Goal: Task Accomplishment & Management: Use online tool/utility

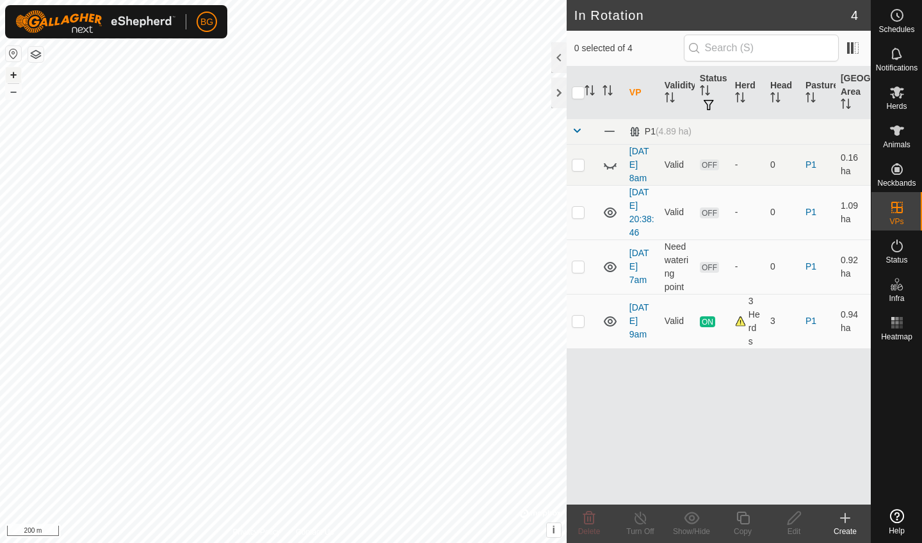
click at [15, 77] on button "+" at bounding box center [13, 74] width 15 height 15
click at [13, 74] on button "+" at bounding box center [13, 74] width 15 height 15
click at [840, 525] on icon at bounding box center [844, 517] width 15 height 15
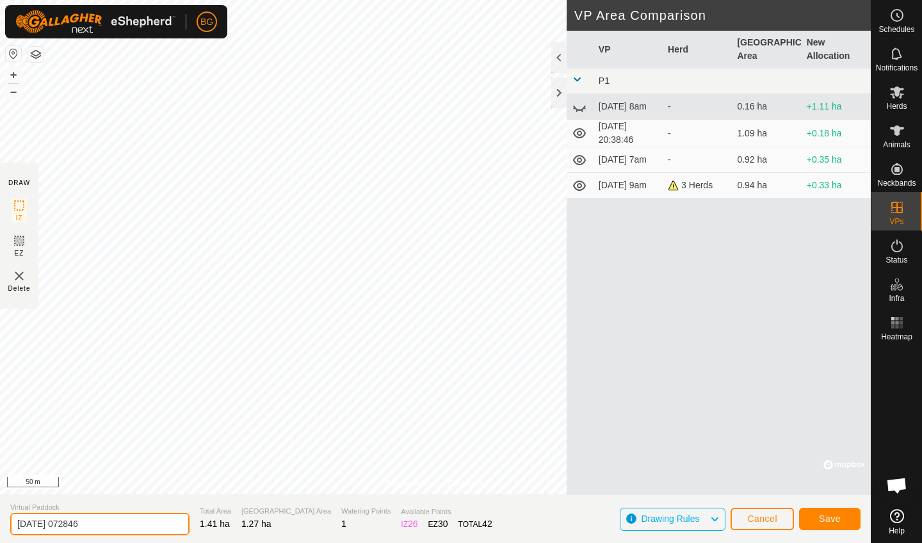
click at [104, 531] on input "[DATE] 072846" at bounding box center [99, 524] width 179 height 22
type input "[DATE] 730am"
click at [838, 516] on span "Save" at bounding box center [830, 518] width 22 height 10
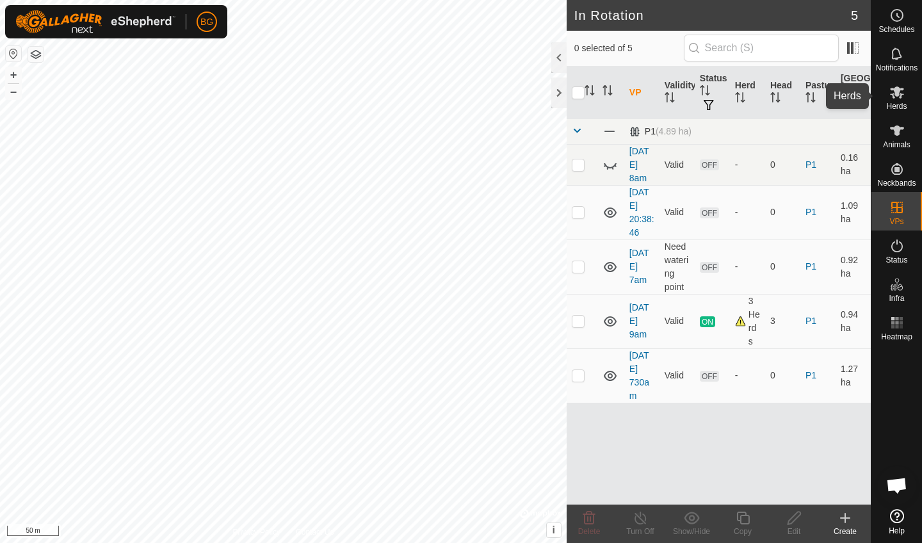
click at [898, 102] on span "Herds" at bounding box center [896, 106] width 20 height 8
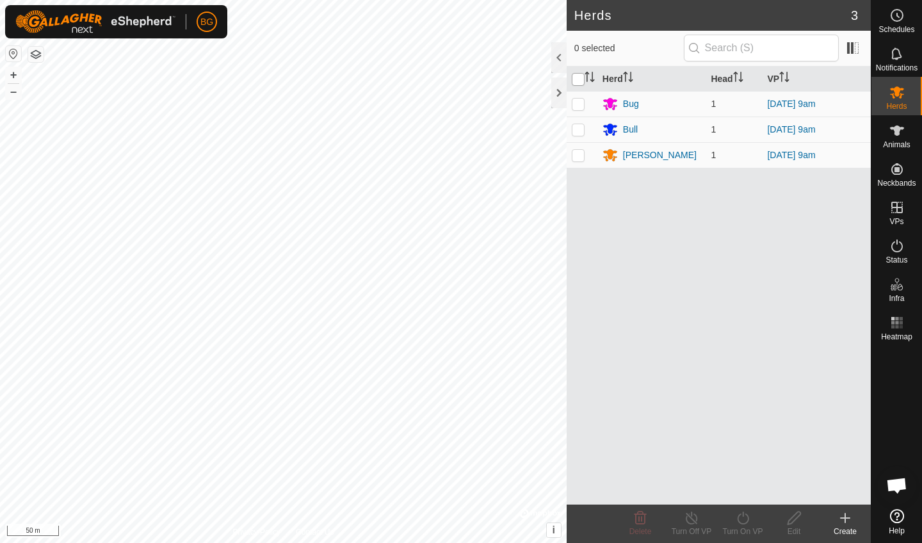
click at [579, 75] on input "checkbox" at bounding box center [578, 79] width 13 height 13
checkbox input "true"
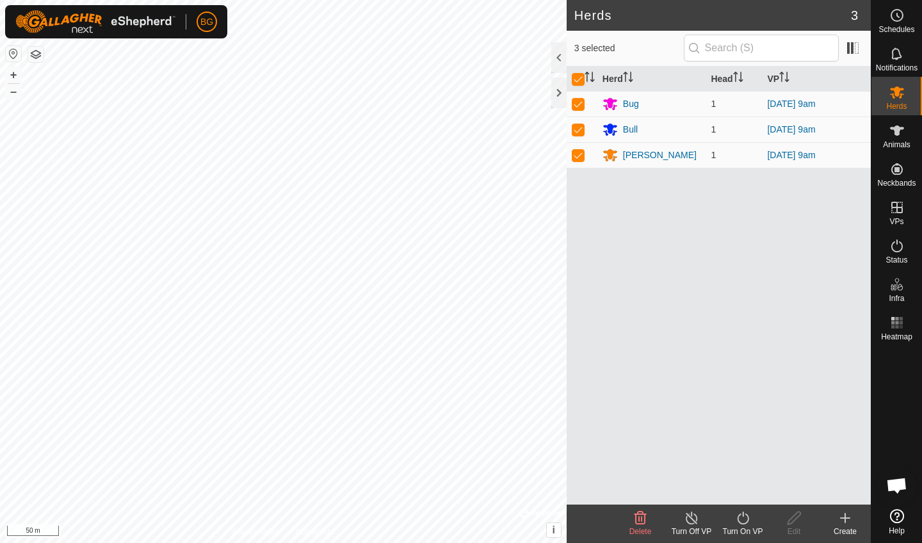
click at [846, 518] on icon at bounding box center [845, 518] width 9 height 0
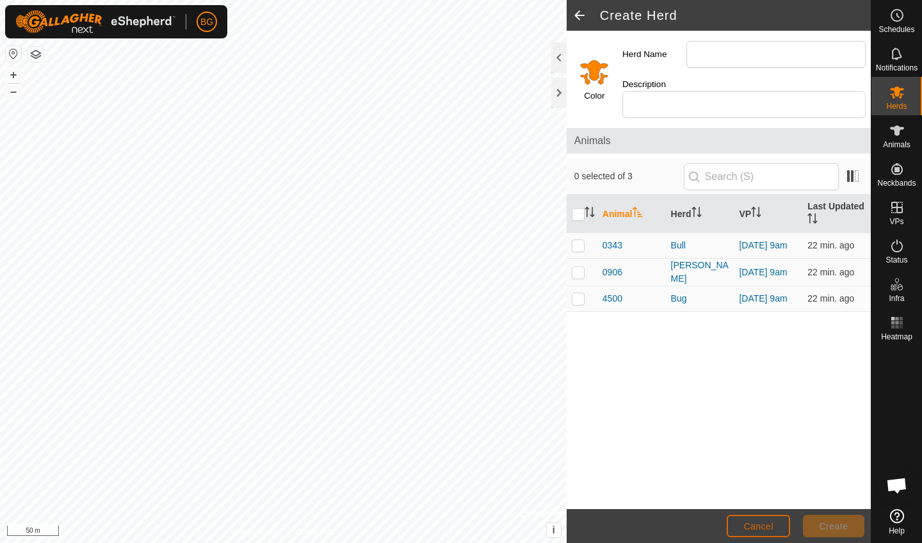
click at [753, 526] on span "Cancel" at bounding box center [758, 526] width 30 height 10
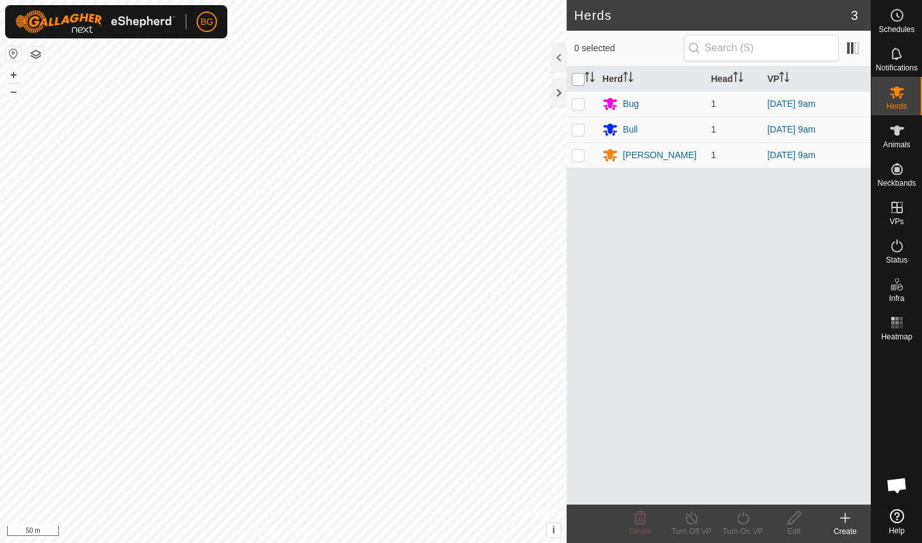
click at [581, 78] on input "checkbox" at bounding box center [578, 79] width 13 height 13
checkbox input "true"
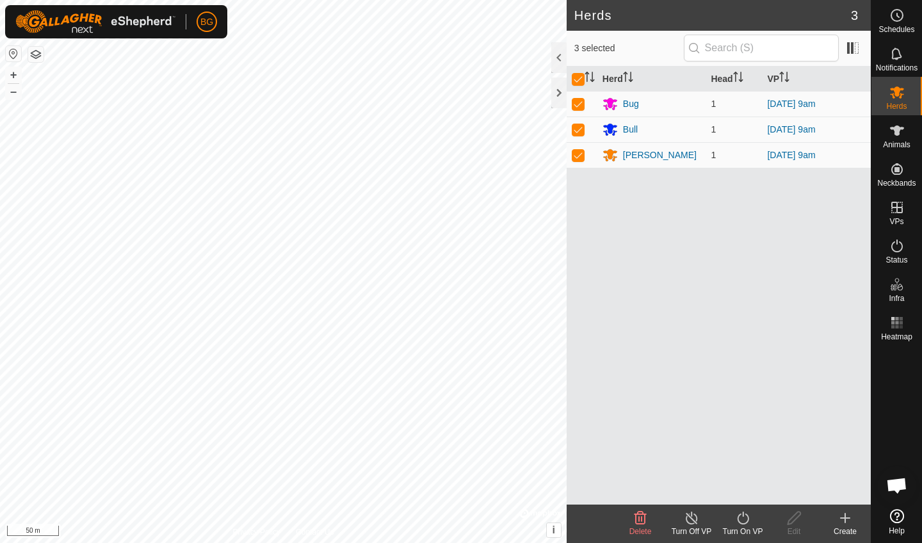
click at [736, 530] on div "Turn On VP" at bounding box center [742, 532] width 51 height 12
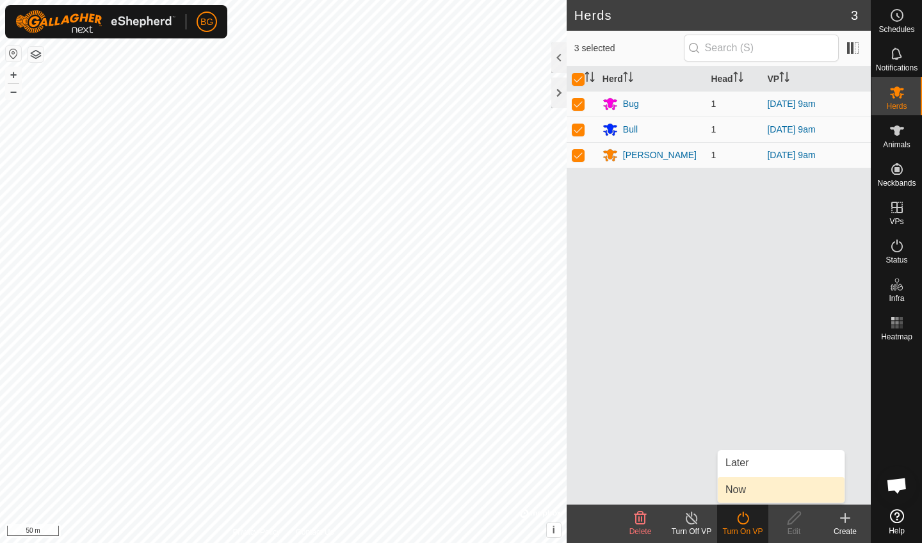
click at [743, 490] on link "Now" at bounding box center [781, 490] width 127 height 26
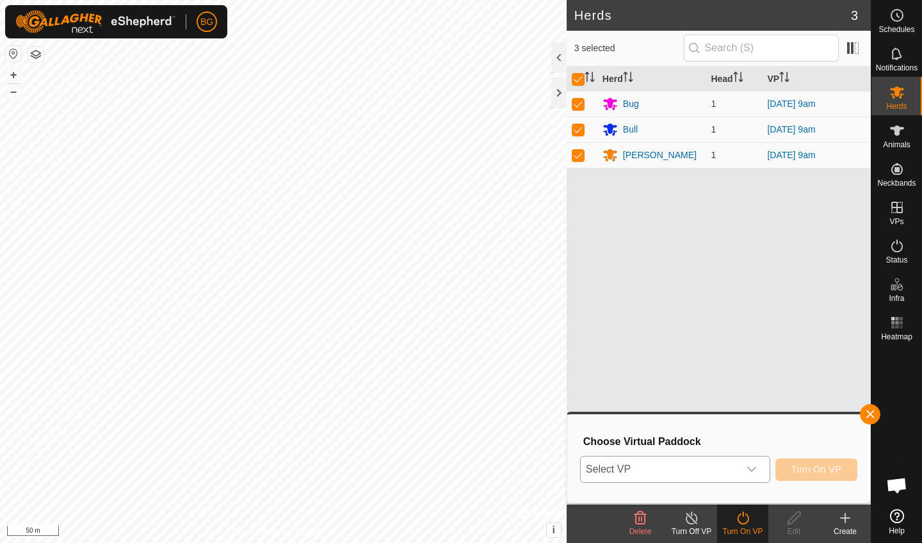
click at [753, 472] on icon "dropdown trigger" at bounding box center [752, 469] width 10 height 10
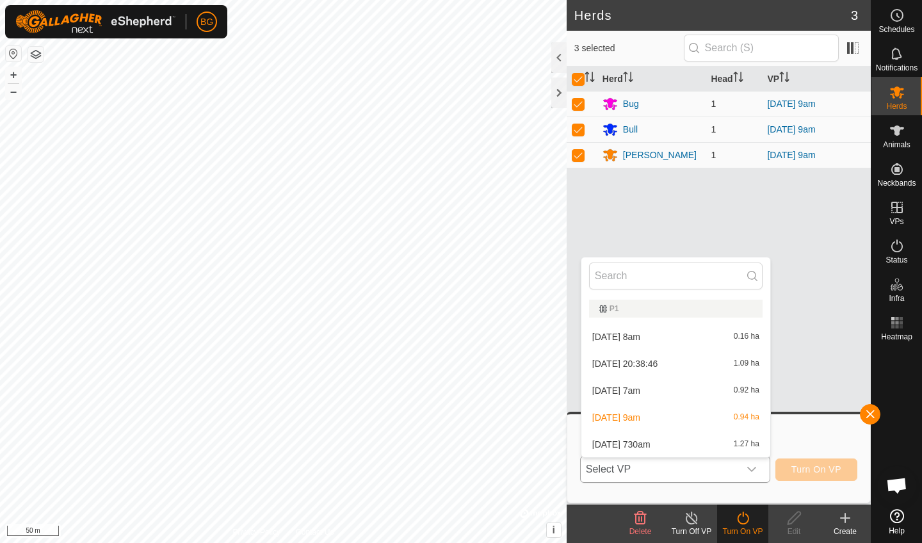
click at [661, 442] on li "[DATE] 730am 1.27 ha" at bounding box center [675, 445] width 189 height 26
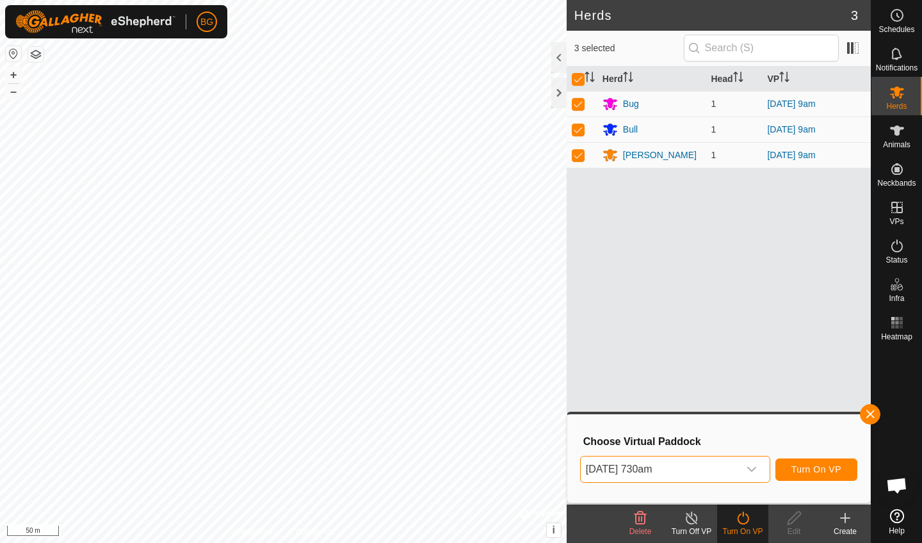
click at [810, 469] on span "Turn On VP" at bounding box center [816, 469] width 50 height 10
